Goal: Transaction & Acquisition: Purchase product/service

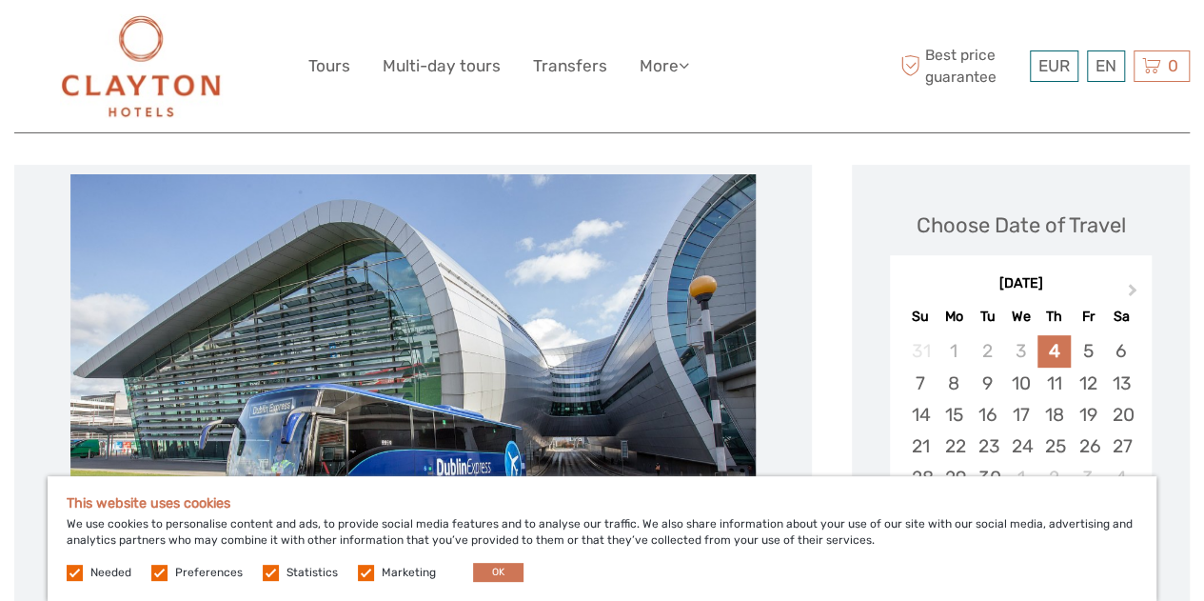
scroll to position [265, 0]
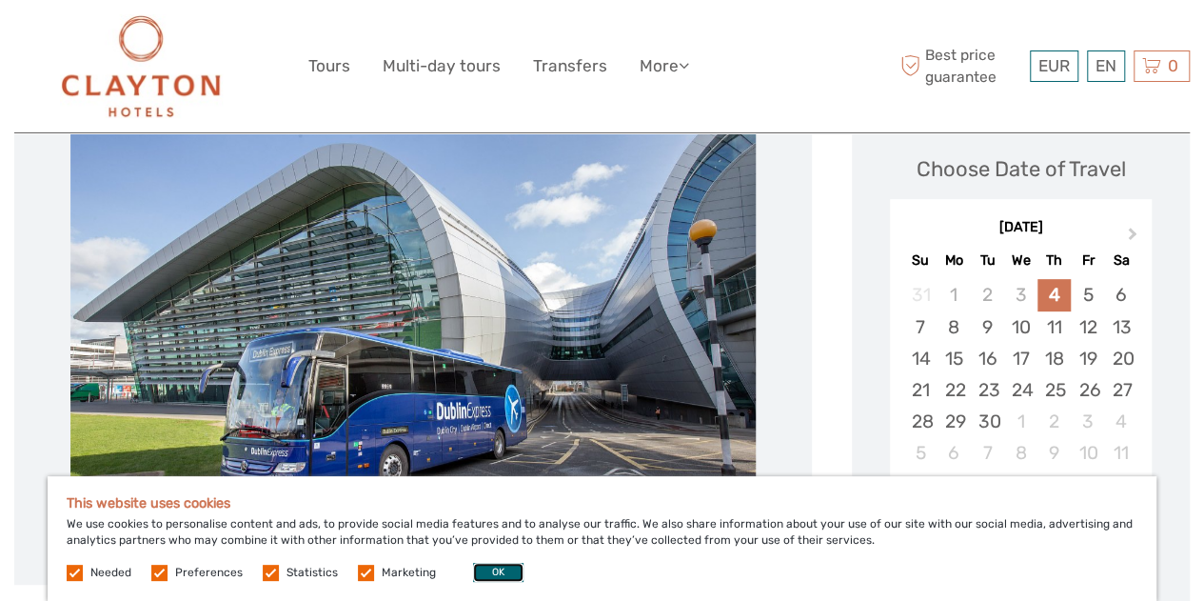
click at [510, 570] on button "OK" at bounding box center [498, 572] width 50 height 19
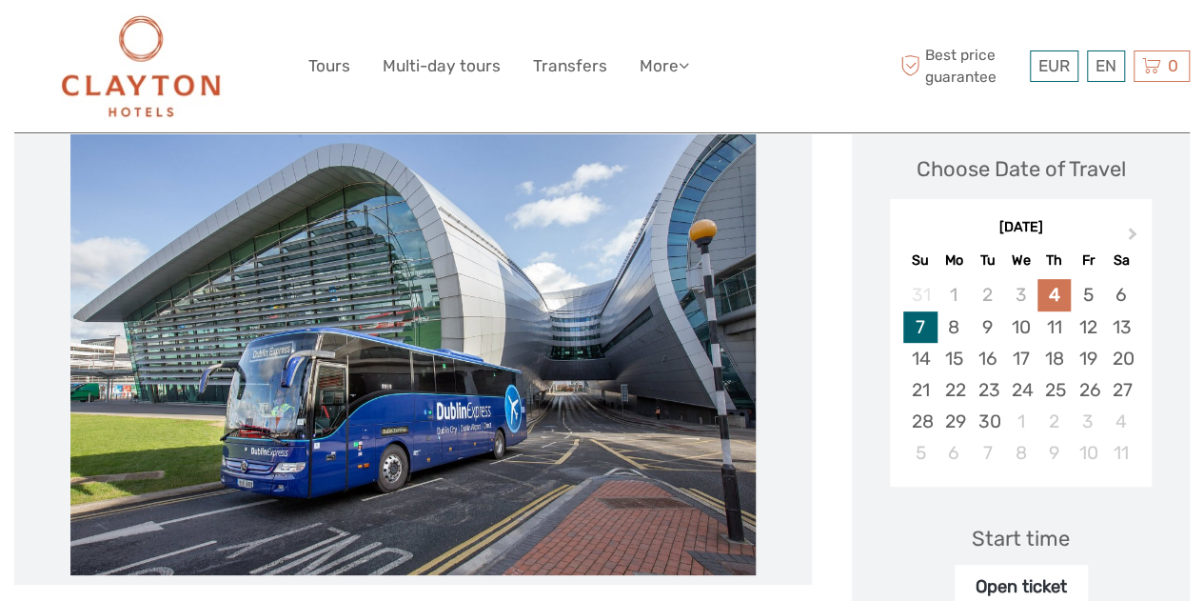
click at [925, 334] on div "7" at bounding box center [920, 326] width 33 height 31
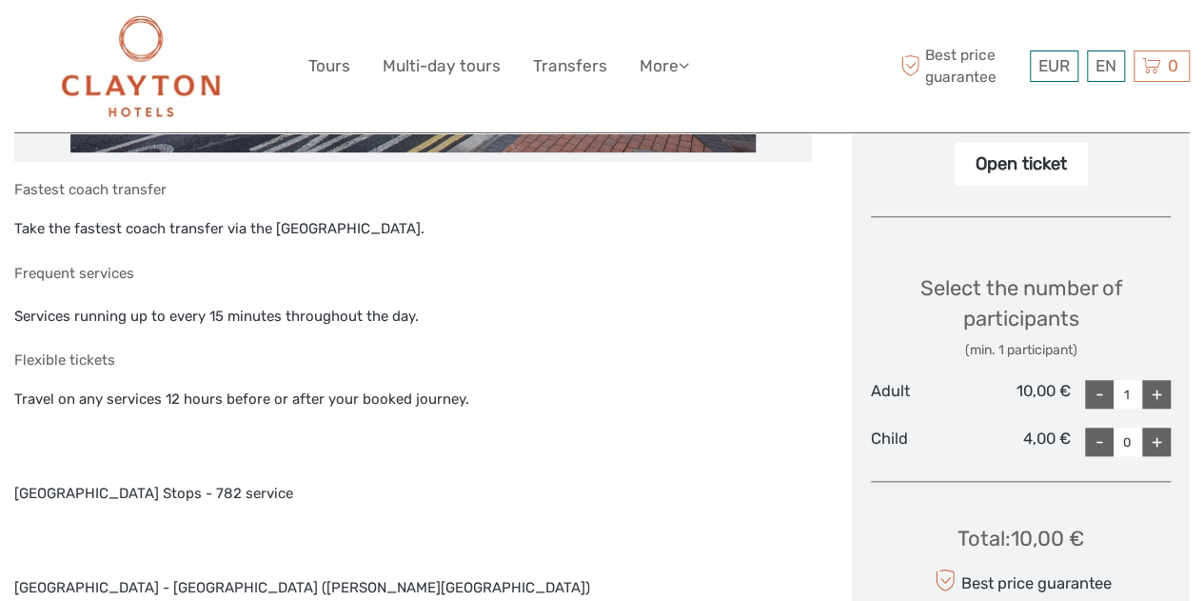
scroll to position [706, 0]
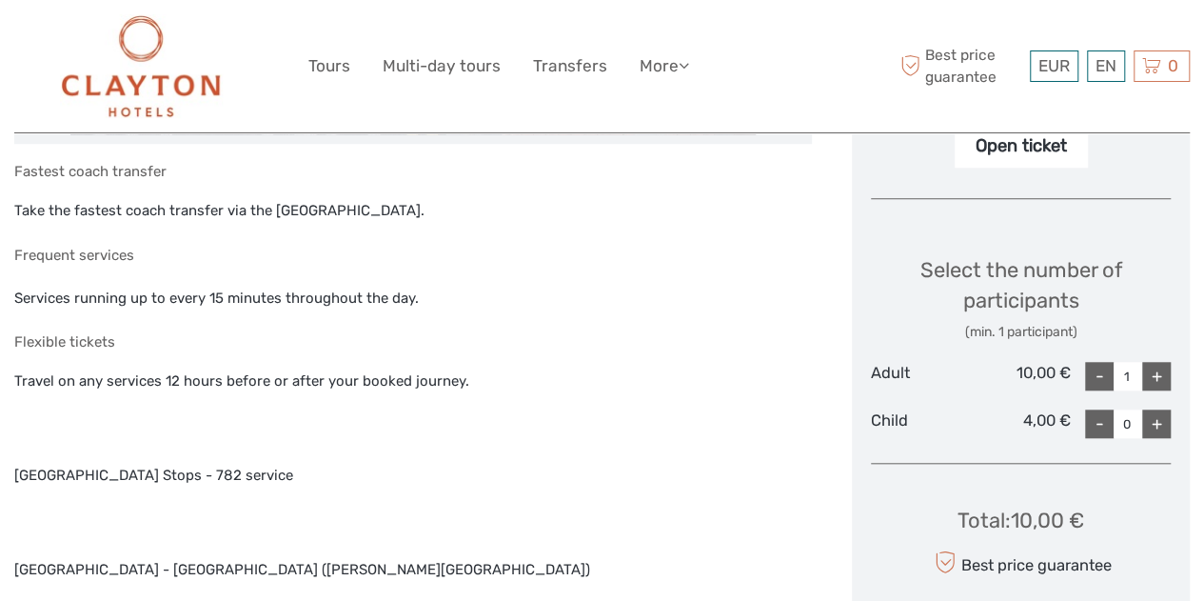
click at [1147, 380] on div "+" at bounding box center [1157, 376] width 29 height 29
click at [1092, 378] on div "-" at bounding box center [1099, 376] width 29 height 29
type input "2"
click at [1160, 424] on div "+" at bounding box center [1157, 423] width 29 height 29
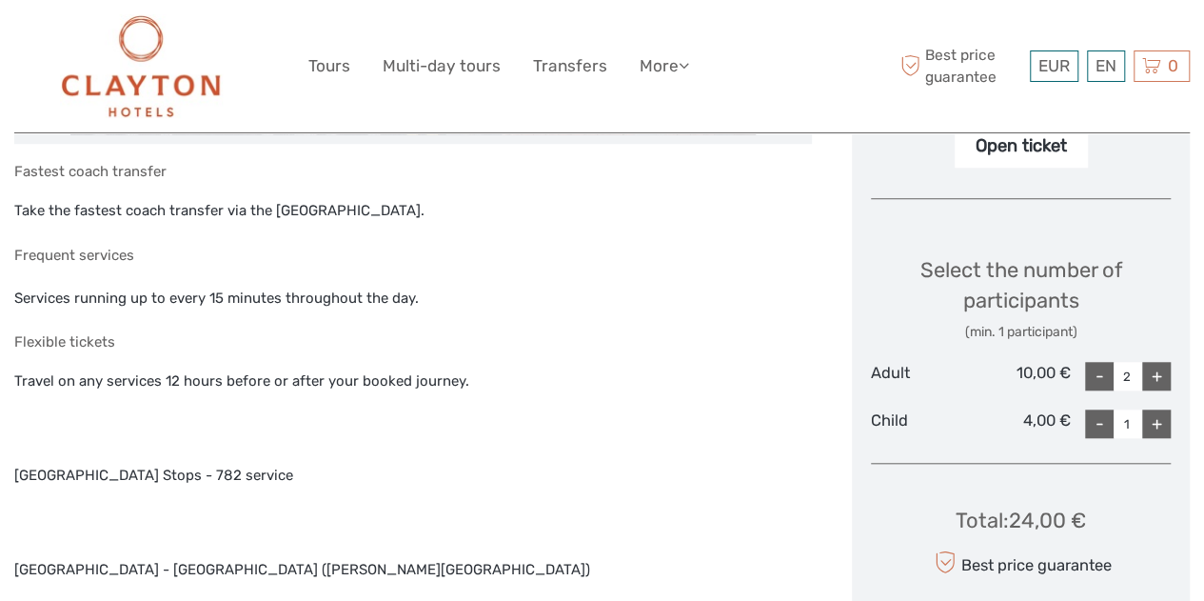
click at [1160, 424] on div "+" at bounding box center [1157, 423] width 29 height 29
type input "4"
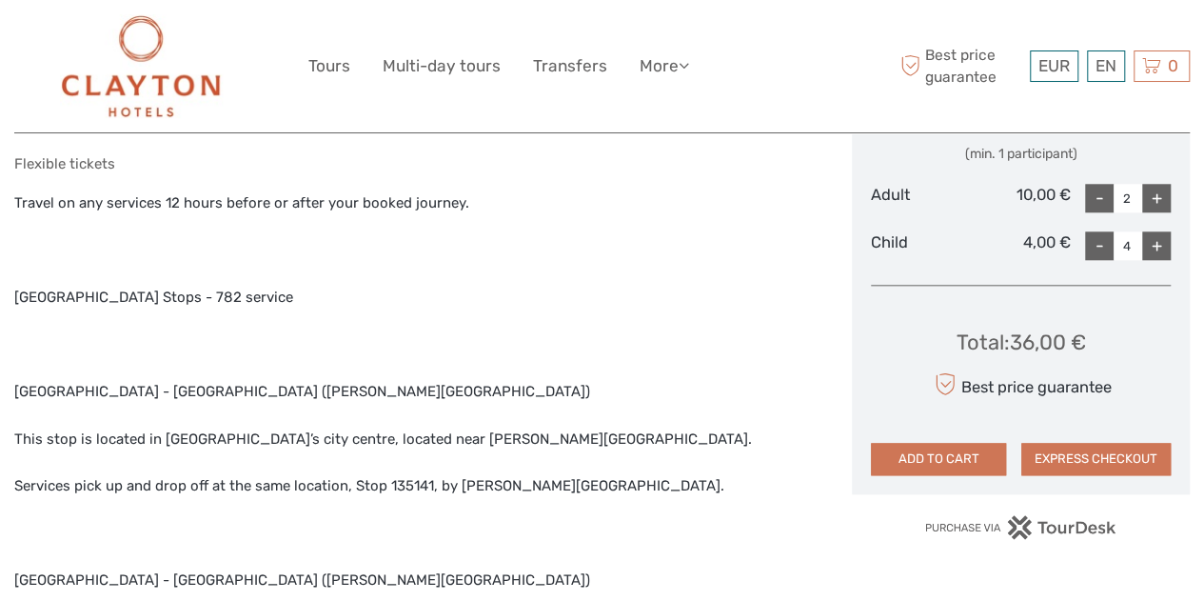
scroll to position [885, 0]
click at [977, 455] on button "ADD TO CART" at bounding box center [938, 458] width 135 height 32
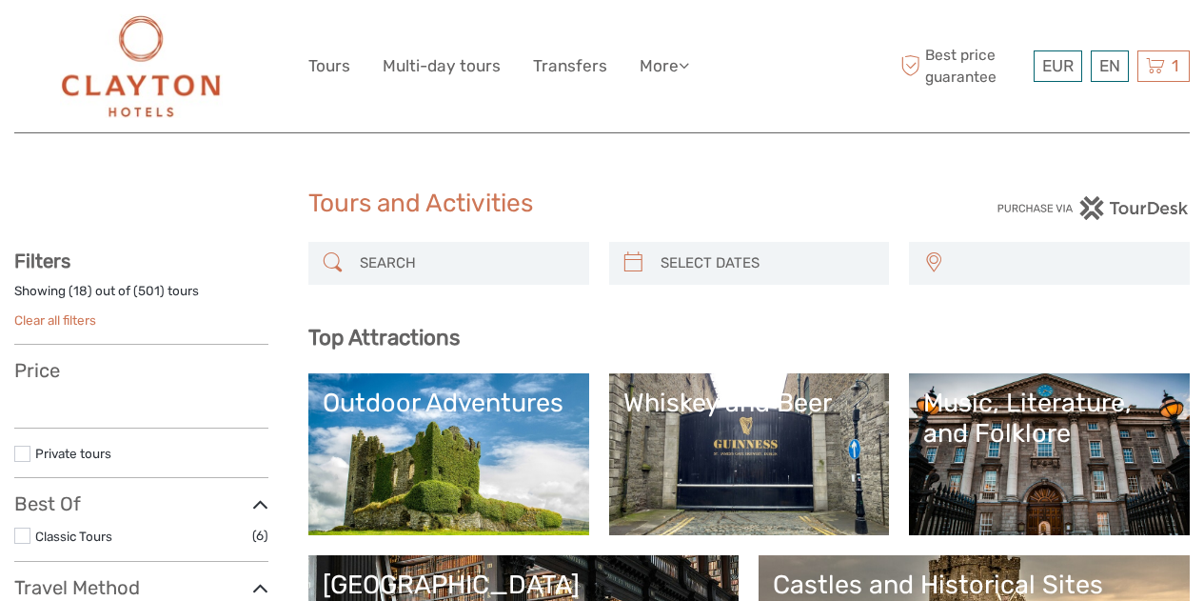
select select
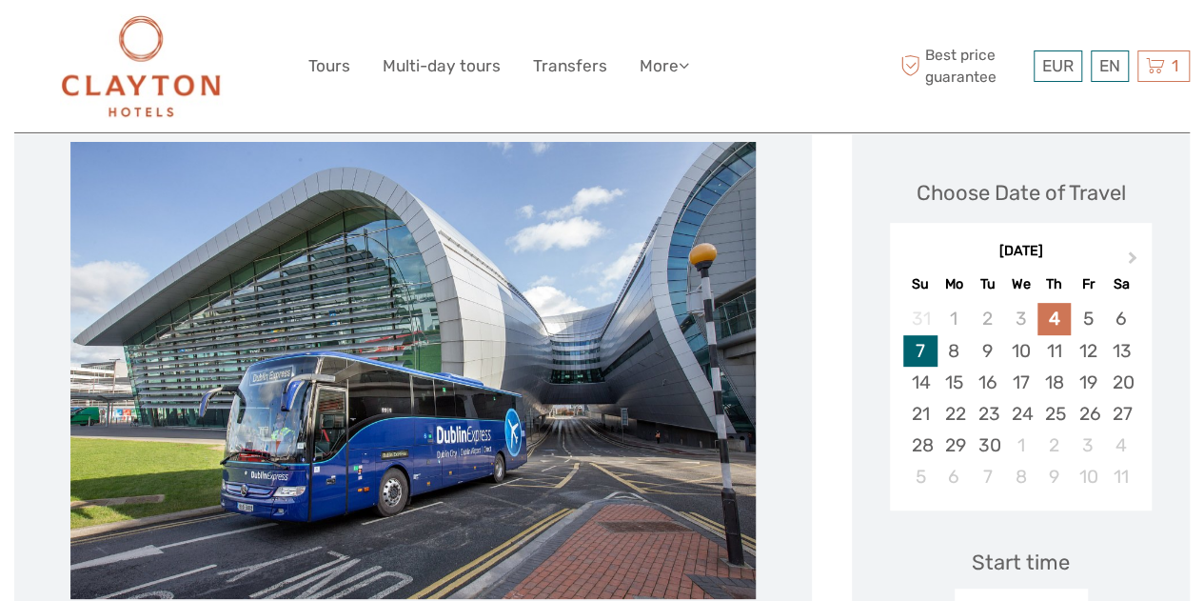
click at [924, 352] on div "7" at bounding box center [920, 350] width 33 height 31
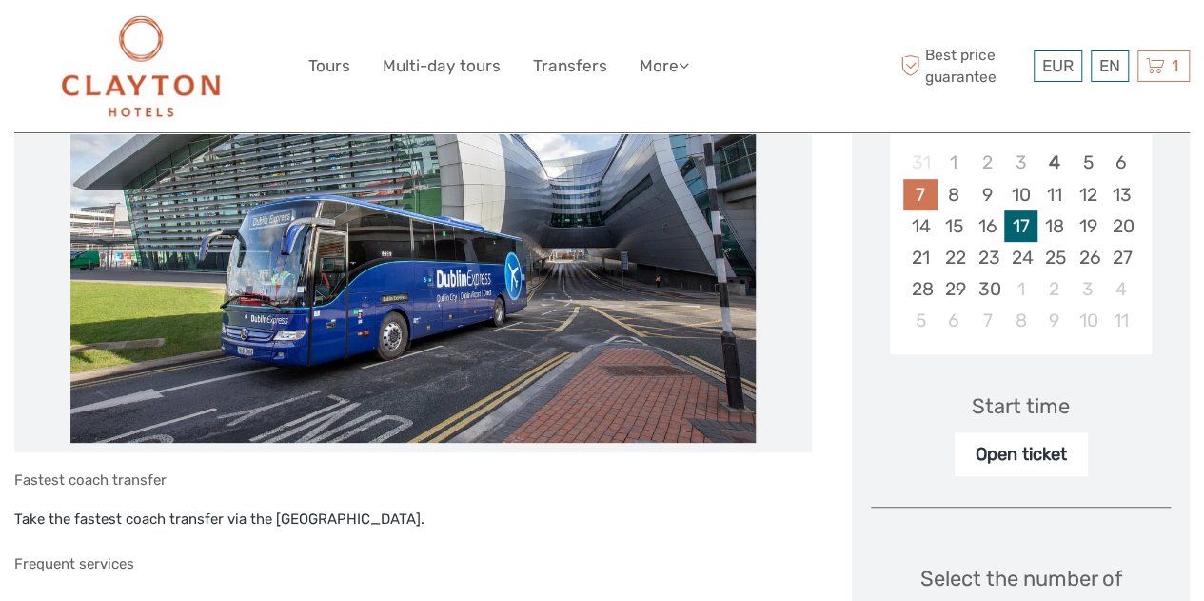
scroll to position [415, 0]
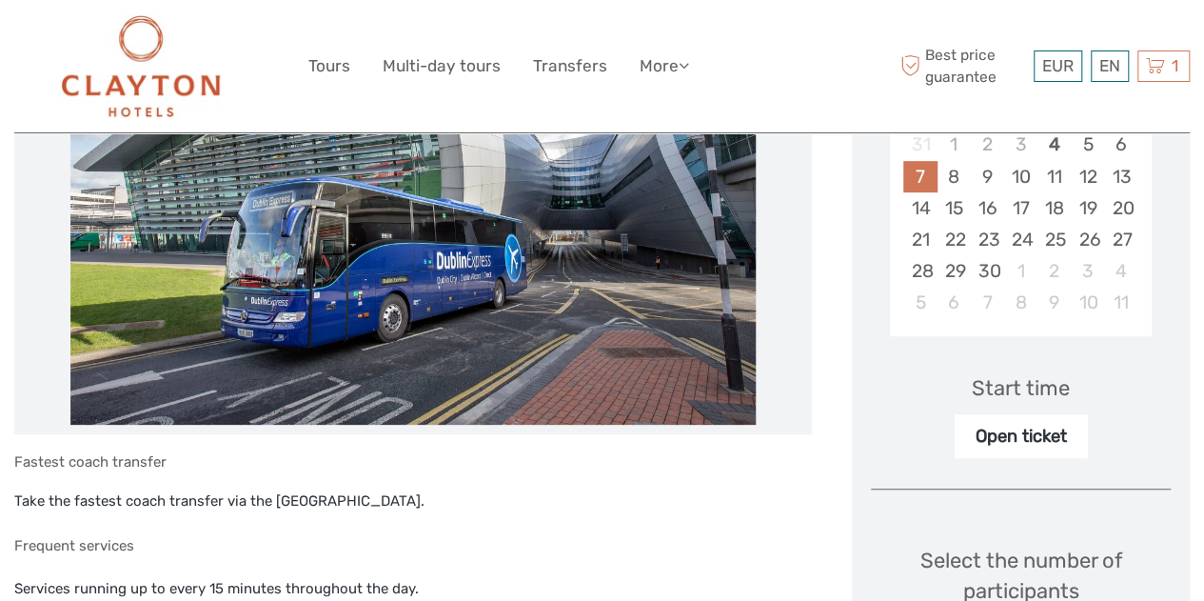
click at [1031, 441] on div "Open ticket" at bounding box center [1021, 436] width 133 height 44
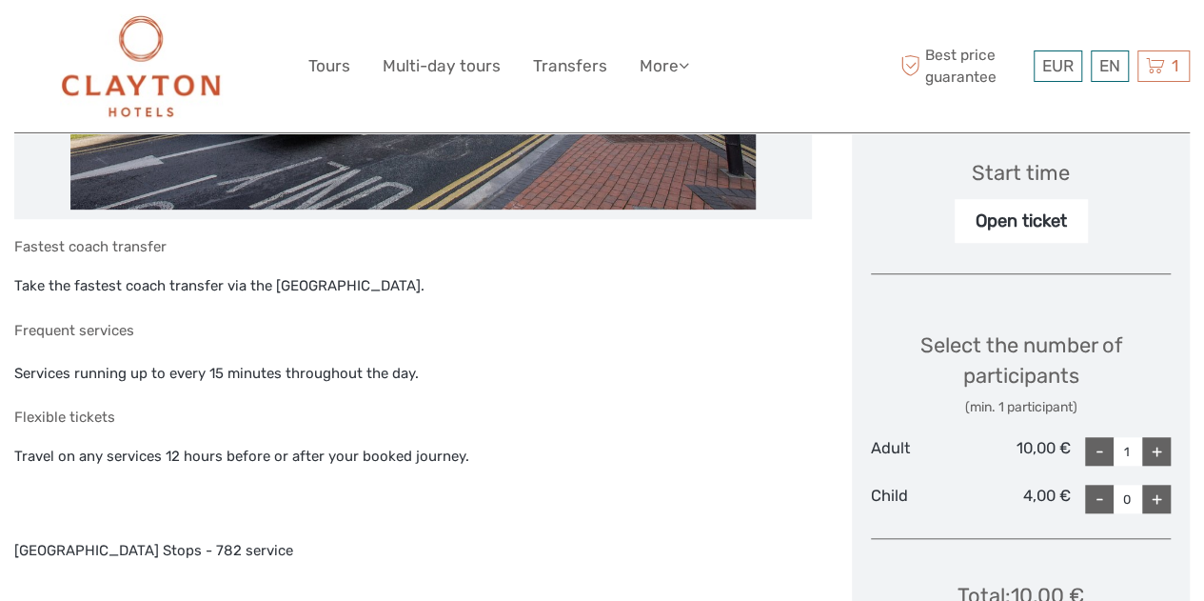
click at [1150, 451] on div "+" at bounding box center [1157, 451] width 29 height 29
click at [1097, 446] on div "-" at bounding box center [1099, 451] width 29 height 29
type input "2"
click at [1160, 494] on div "+" at bounding box center [1157, 499] width 29 height 29
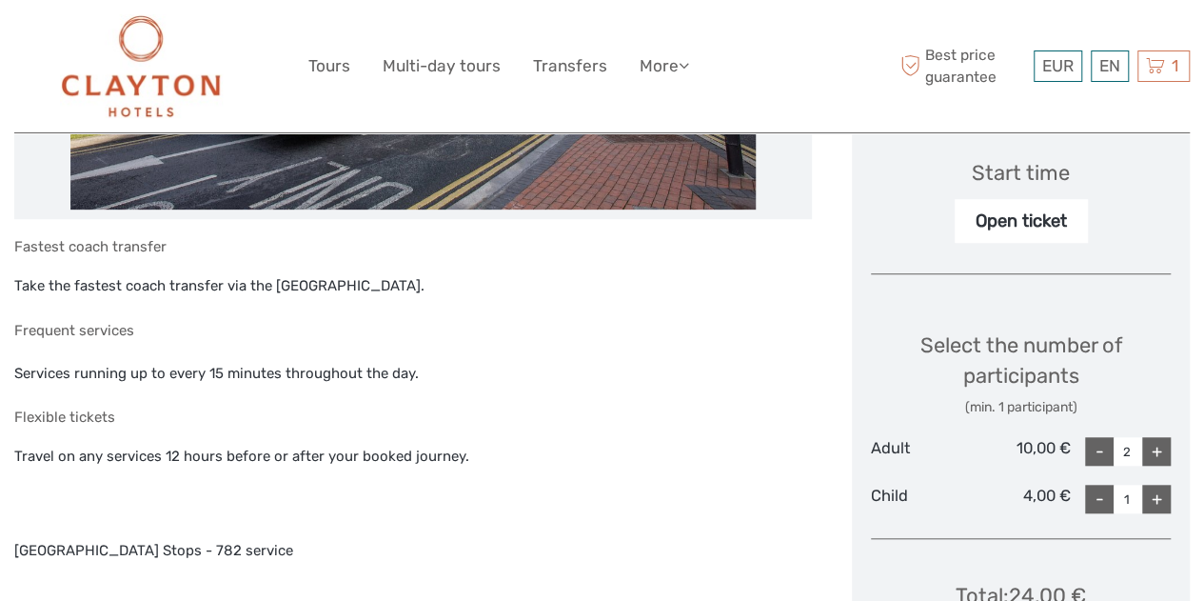
click at [1160, 494] on div "+" at bounding box center [1157, 499] width 29 height 29
type input "4"
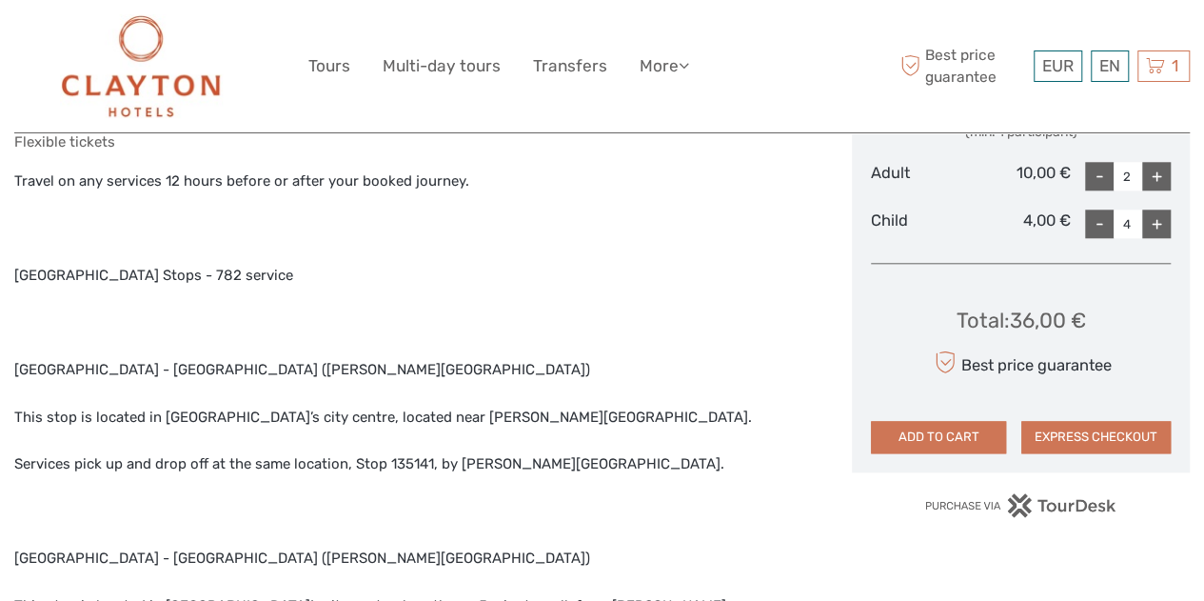
scroll to position [905, 0]
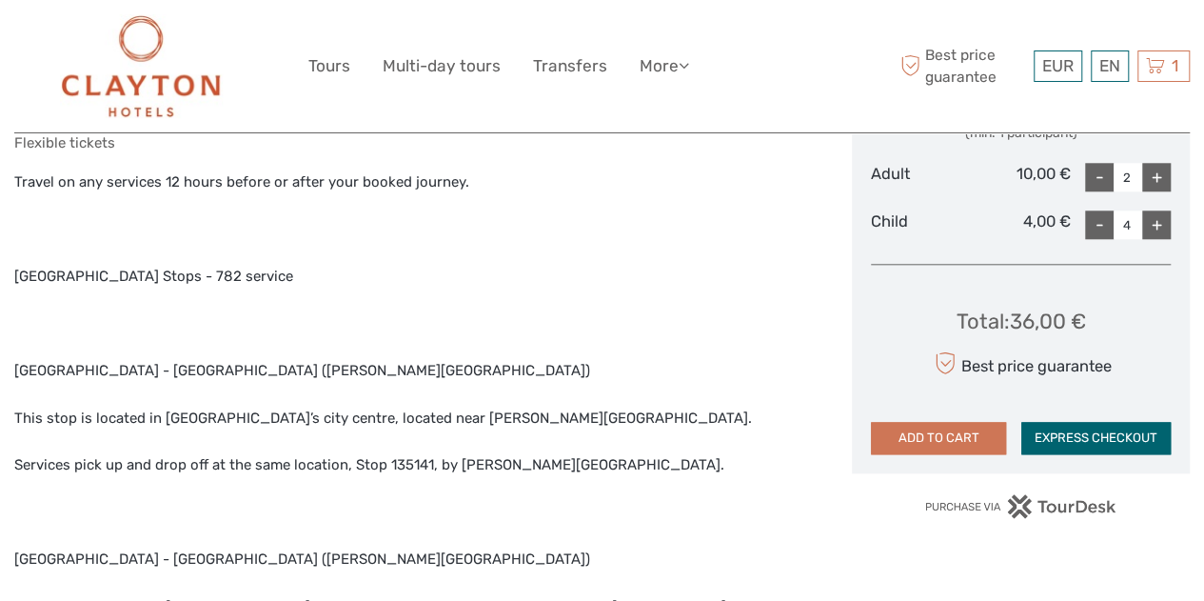
click at [1085, 429] on button "EXPRESS CHECKOUT" at bounding box center [1096, 438] width 149 height 32
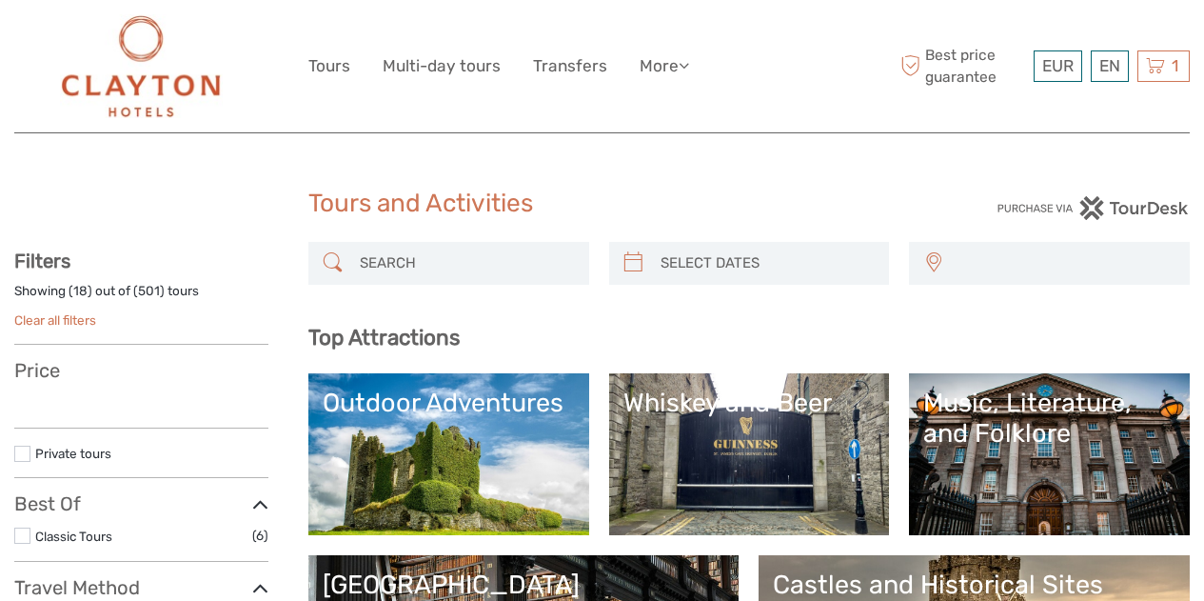
select select
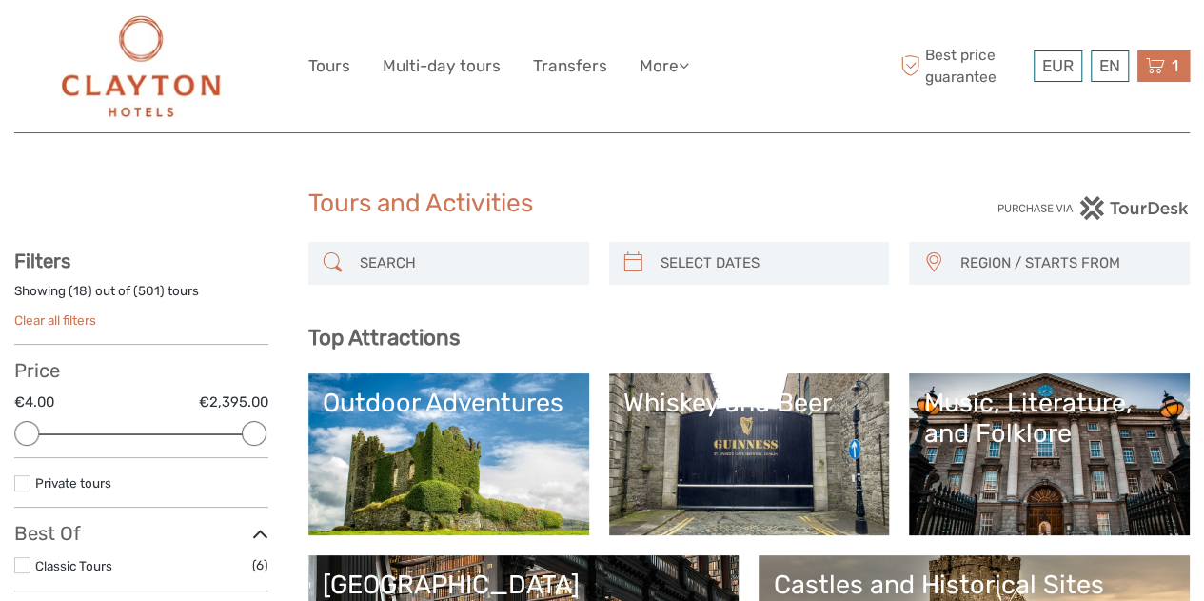
click at [1158, 68] on icon at bounding box center [1155, 66] width 19 height 24
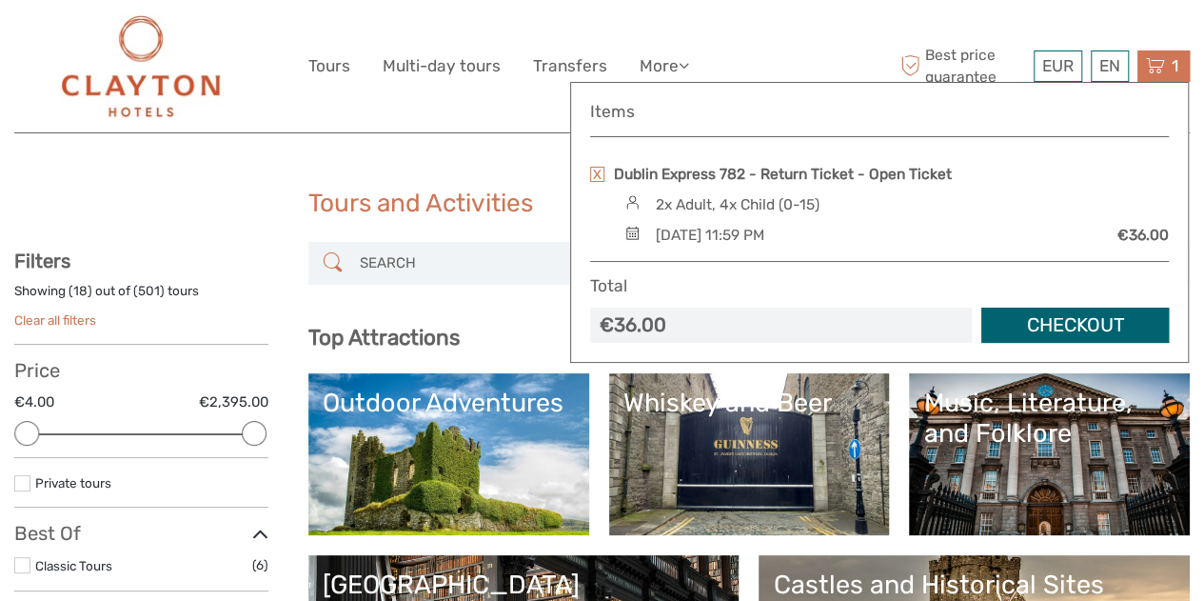
click at [1047, 319] on link "Checkout" at bounding box center [1076, 325] width 188 height 35
